Goal: Transaction & Acquisition: Obtain resource

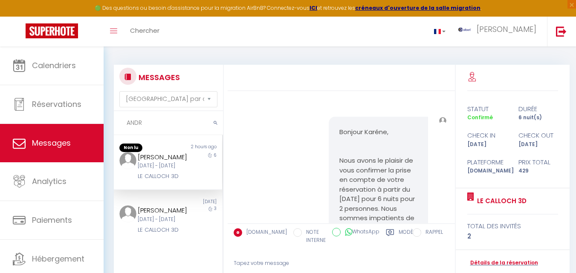
select select "message"
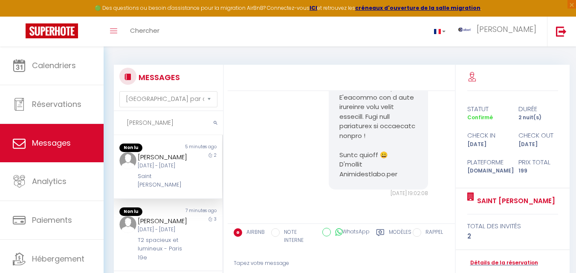
drag, startPoint x: 138, startPoint y: 124, endPoint x: 112, endPoint y: 122, distance: 26.1
click at [112, 122] on div "MESSAGES Trier par date de réservation [GEOGRAPHIC_DATA] par date de message [P…" at bounding box center [166, 201] width 116 height 273
type input "rozel"
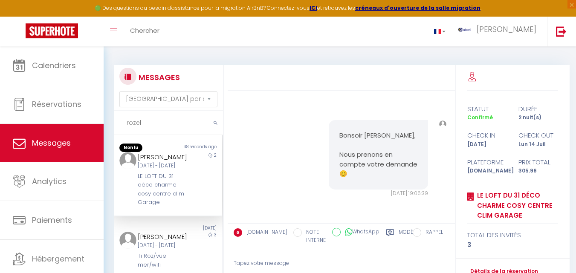
scroll to position [10099, 0]
drag, startPoint x: 328, startPoint y: 164, endPoint x: 262, endPoint y: 159, distance: 66.2
click at [262, 78] on div "Pouvez-vous envoyer la facture à : [EMAIL_ADDRESS][DOMAIN_NAME] ? En vous remer…" at bounding box center [304, 38] width 99 height 79
copy pre "[EMAIL_ADDRESS][DOMAIN_NAME]"
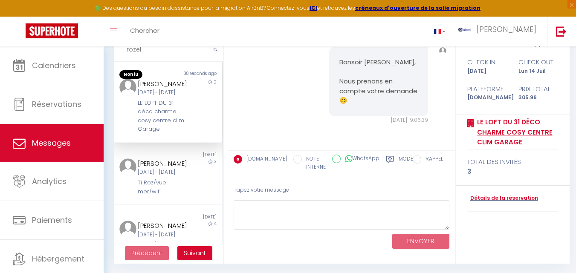
scroll to position [74, 0]
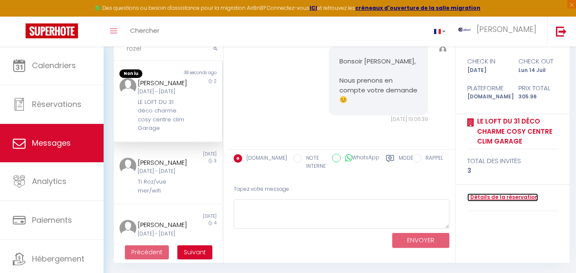
click at [518, 196] on link "Détails de la réservation" at bounding box center [502, 197] width 71 height 8
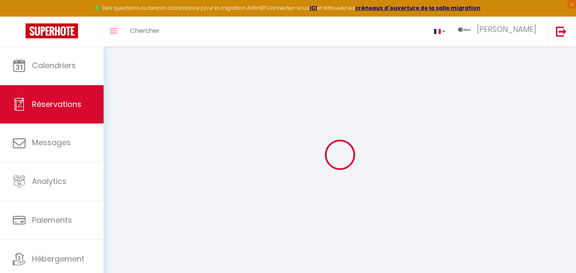
select select
checkbox input "false"
select select
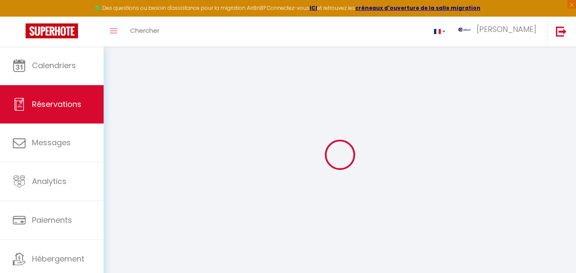
checkbox input "false"
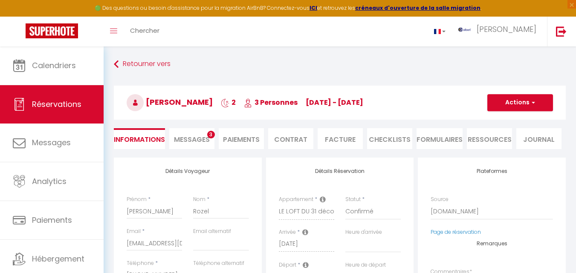
select select
checkbox input "false"
type textarea "** THIS RESERVATION HAS BEEN PRE-PAID ** BOOKING NOTE : Payment charge is EUR 4…"
type input "40"
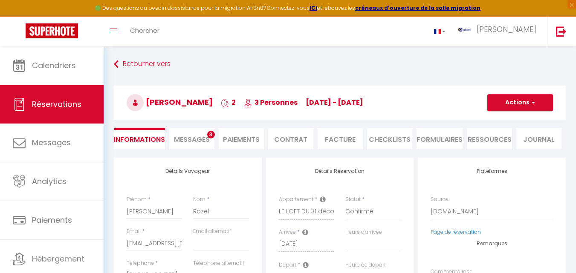
type input "15.11"
select select
checkbox input "false"
select select
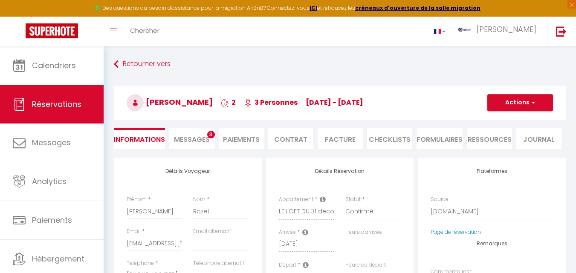
select select
click at [531, 102] on span "button" at bounding box center [531, 103] width 5 height 8
click at [350, 136] on li "Facture" at bounding box center [339, 138] width 45 height 21
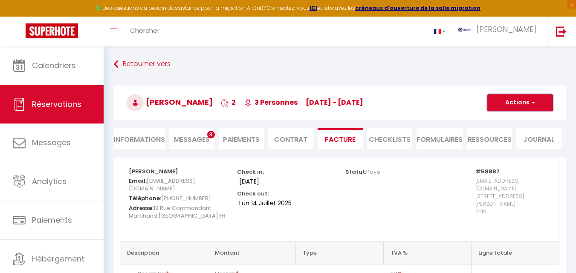
click at [528, 103] on button "Actions" at bounding box center [520, 102] width 66 height 17
click at [519, 144] on link "Envoyer la facture" at bounding box center [514, 143] width 72 height 11
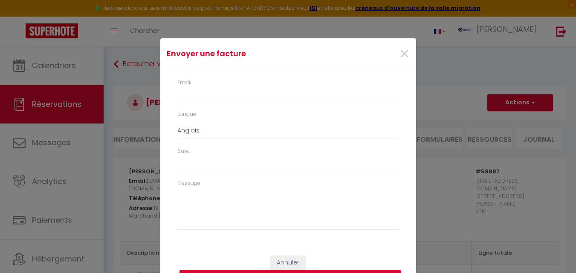
type input "[EMAIL_ADDRESS][DOMAIN_NAME]"
select select "fr"
type input "Votre facture 6186899 - LE LOFT DU 31 déco charme cosy centre clim Garage"
type textarea "Bonjour, Voici le lien pour télécharger votre facture : [URL][DOMAIN_NAME] Déta…"
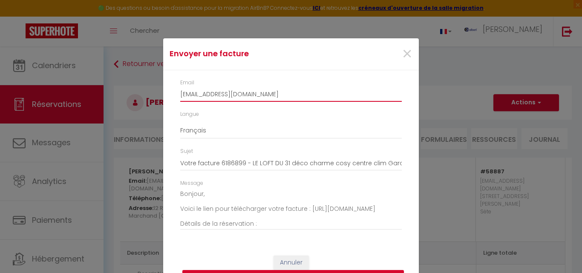
drag, startPoint x: 175, startPoint y: 86, endPoint x: 170, endPoint y: 85, distance: 4.8
click at [169, 85] on div "Email [EMAIL_ADDRESS][DOMAIN_NAME] Langue Anglais Français Espagnol Portugais S…" at bounding box center [291, 158] width 256 height 177
paste input "[EMAIL_ADDRESS][DOMAIN_NAME]"
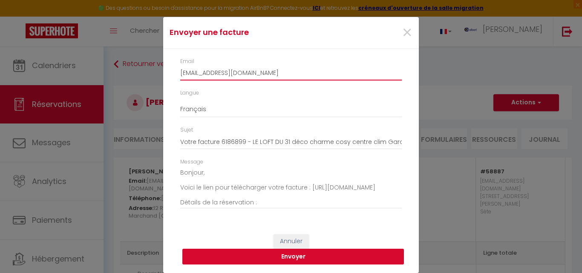
type input "[EMAIL_ADDRESS][DOMAIN_NAME]"
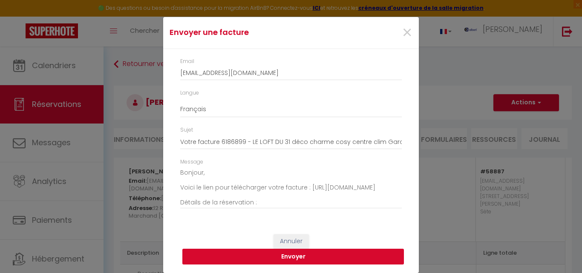
click at [297, 254] on button "Envoyer" at bounding box center [293, 257] width 222 height 16
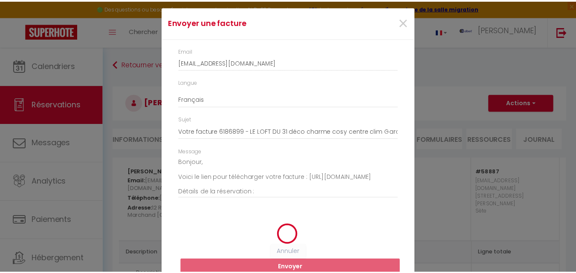
scroll to position [11, 0]
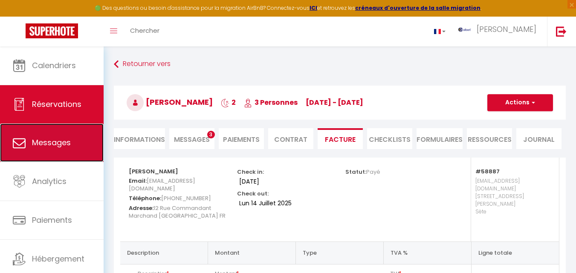
click at [57, 143] on span "Messages" at bounding box center [51, 142] width 39 height 11
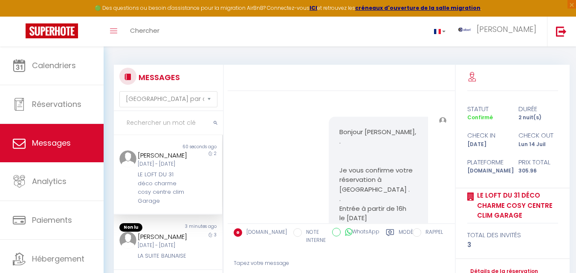
scroll to position [10558, 0]
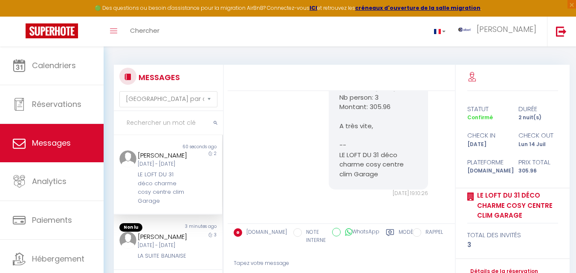
click at [148, 119] on input "text" at bounding box center [168, 123] width 109 height 24
type input "[PERSON_NAME]"
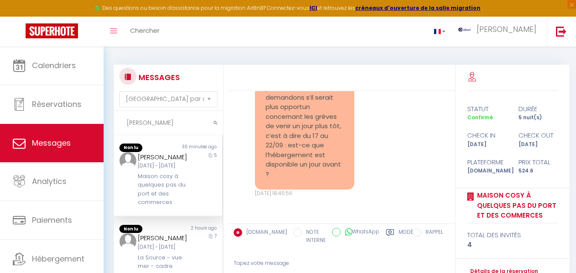
scroll to position [2166, 0]
drag, startPoint x: 132, startPoint y: 182, endPoint x: 172, endPoint y: 208, distance: 47.5
click at [172, 207] on div "[PERSON_NAME] [DATE] - [DATE] Maison cosy à quelques pas du port et des commerc…" at bounding box center [163, 179] width 63 height 55
copy div "Maison cosy à quelques pas du port et des commerces"
